Goal: Answer question/provide support: Share knowledge or assist other users

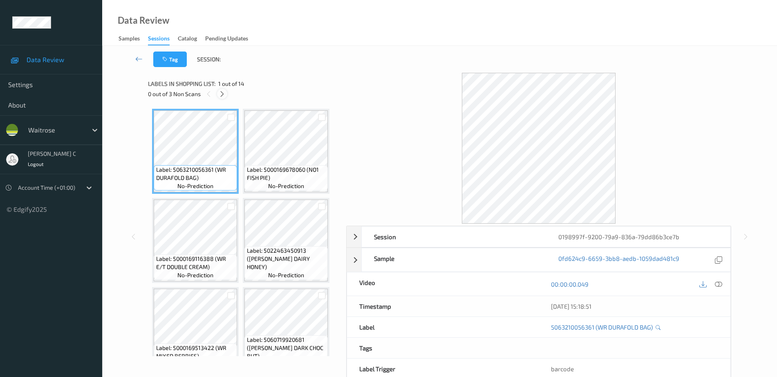
click at [219, 95] on icon at bounding box center [222, 93] width 7 height 7
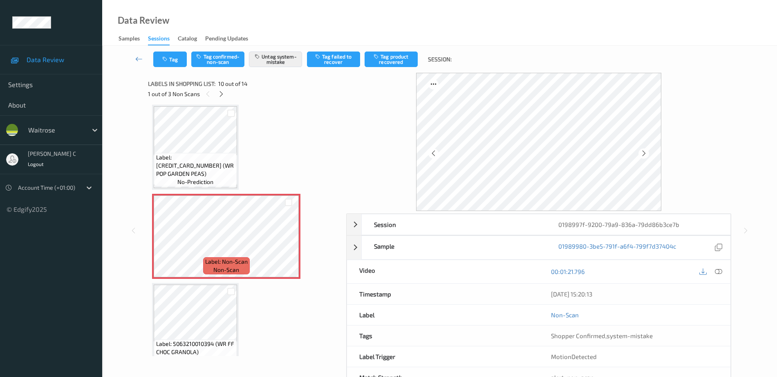
scroll to position [258, 0]
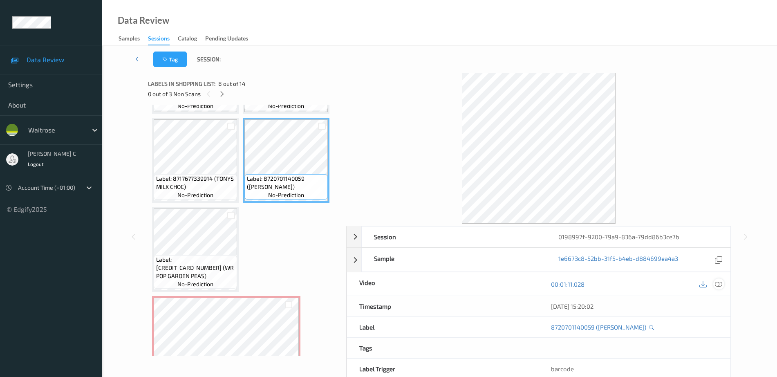
click at [718, 284] on icon at bounding box center [718, 283] width 7 height 7
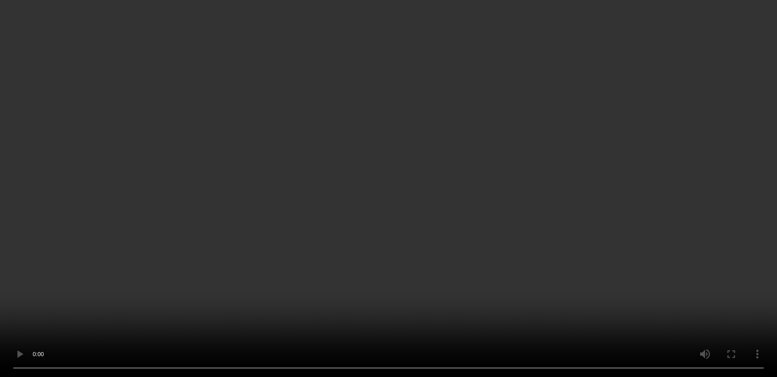
scroll to position [388, 0]
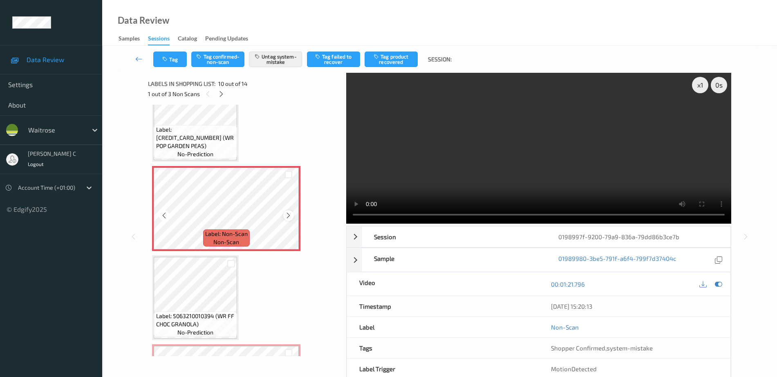
click at [289, 214] on icon at bounding box center [288, 215] width 7 height 7
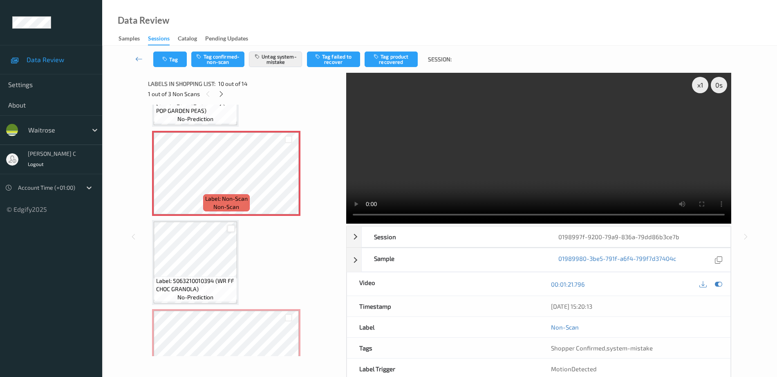
scroll to position [439, 0]
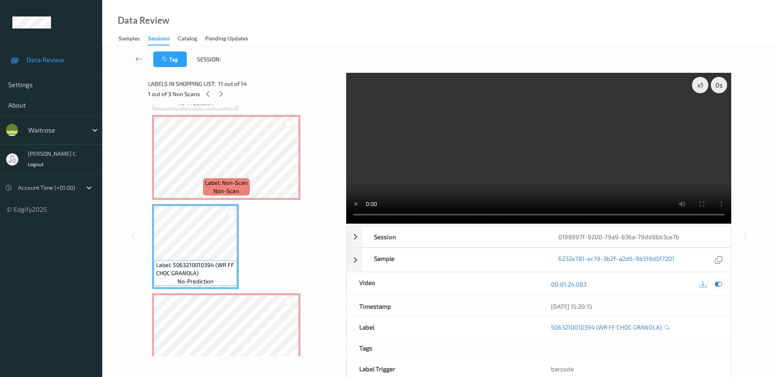
click at [717, 280] on div at bounding box center [718, 283] width 11 height 11
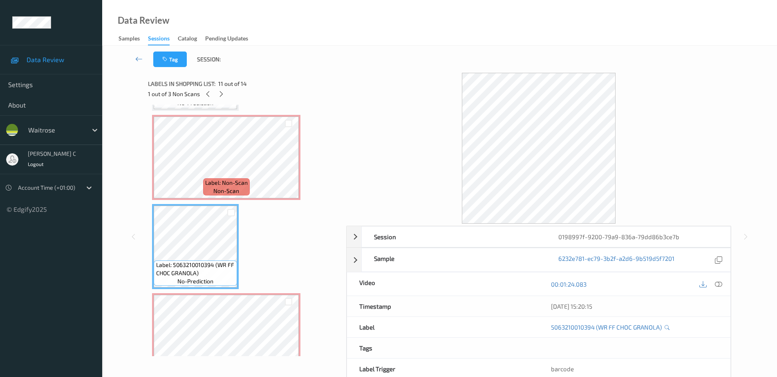
scroll to position [541, 0]
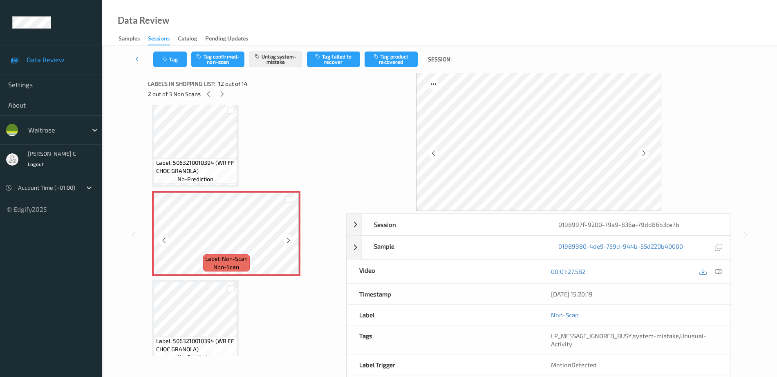
click at [288, 241] on icon at bounding box center [288, 240] width 7 height 7
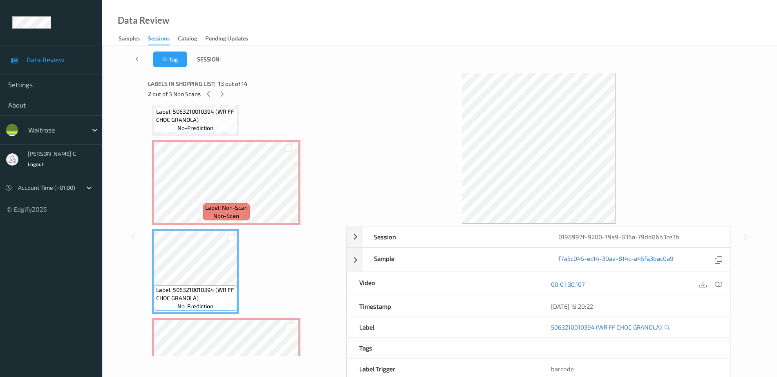
scroll to position [644, 0]
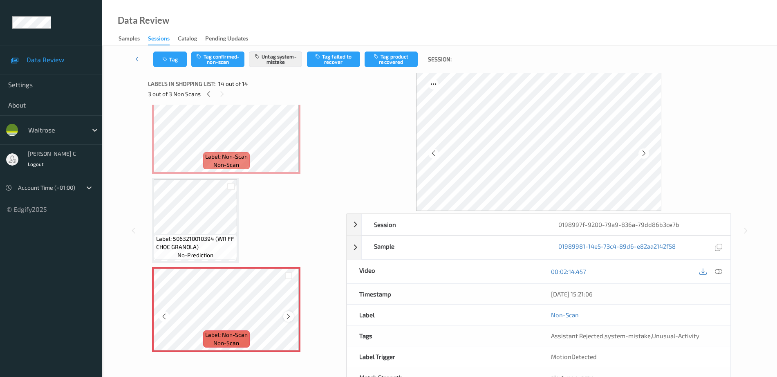
click at [286, 316] on icon at bounding box center [288, 316] width 7 height 7
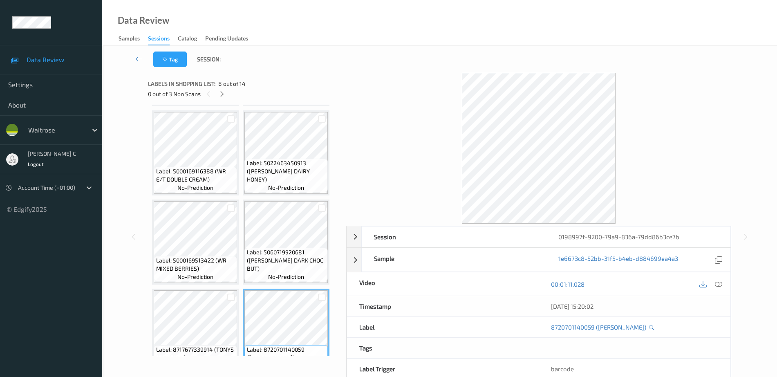
scroll to position [82, 0]
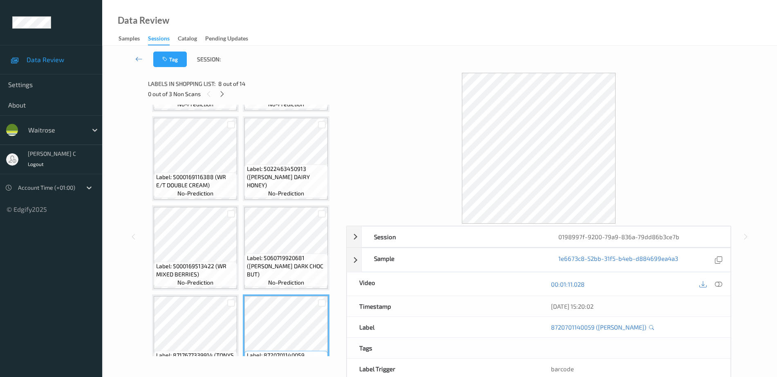
click at [273, 177] on span "Label: 5022463450913 ([PERSON_NAME] DAIRY HONEY)" at bounding box center [286, 177] width 79 height 25
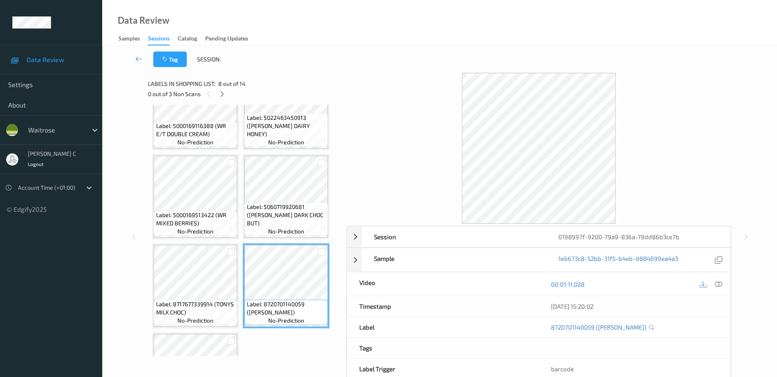
scroll to position [337, 0]
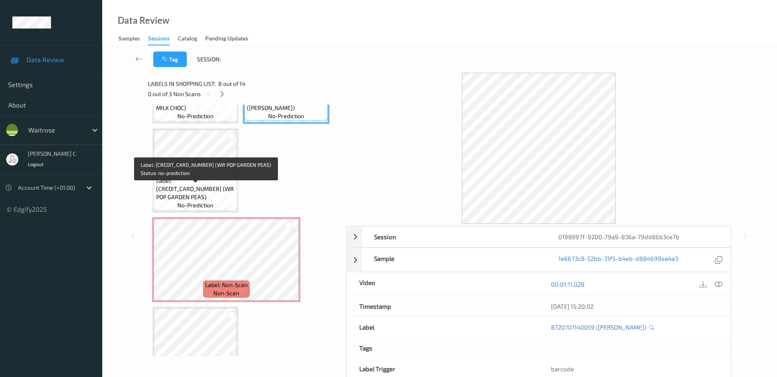
click at [185, 187] on span "Label: [CREDIT_CARD_NUMBER] (WR POP GARDEN PEAS)" at bounding box center [195, 189] width 79 height 25
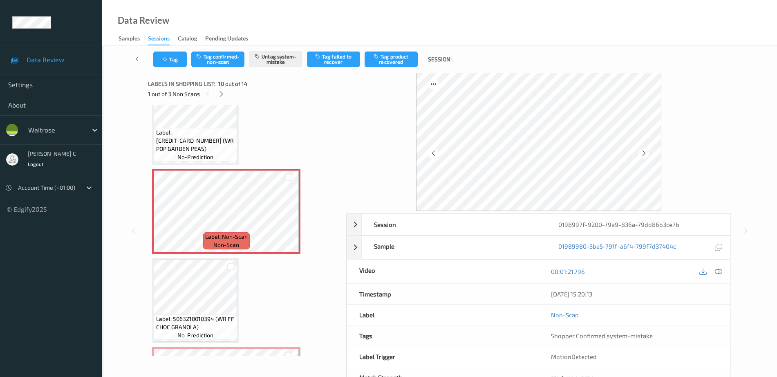
scroll to position [439, 0]
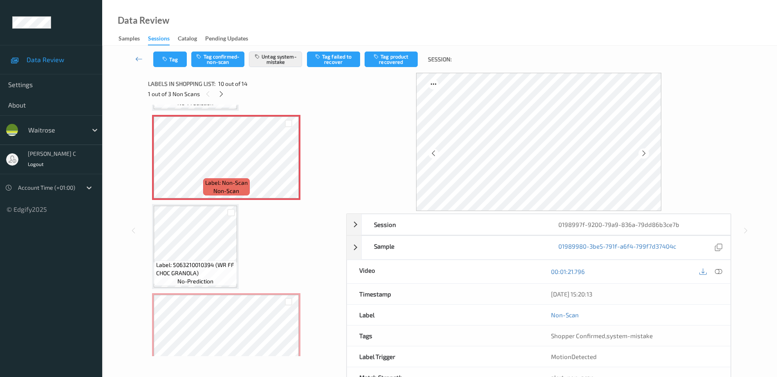
click at [181, 264] on span "Label: 5063210010394 (WR FF CHOC GRANOLA)" at bounding box center [195, 269] width 79 height 16
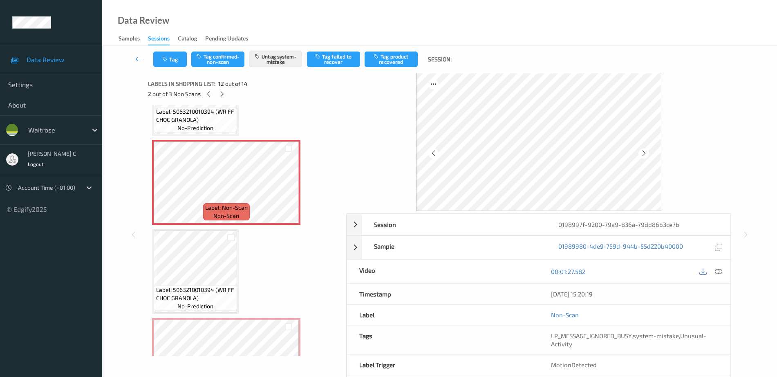
scroll to position [644, 0]
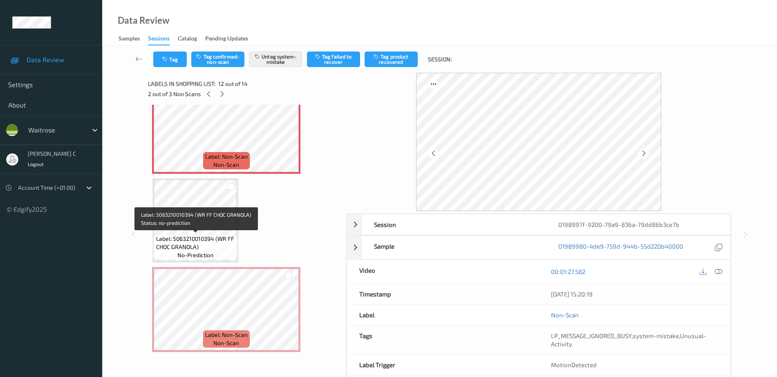
click at [210, 239] on span "Label: 5063210010394 (WR FF CHOC GRANOLA)" at bounding box center [195, 243] width 79 height 16
